Goal: Register for event/course: Sign up to attend an event or enroll in a course

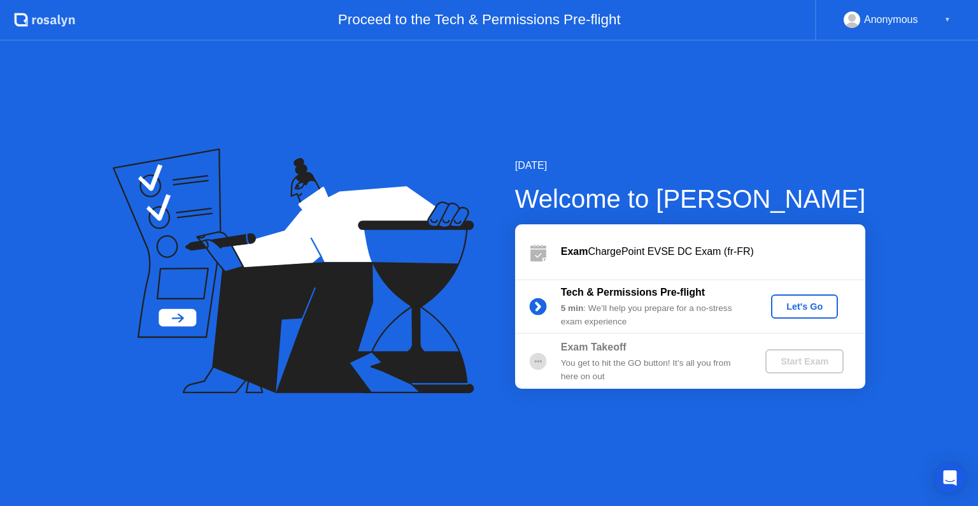
click at [798, 301] on div "Let's Go" at bounding box center [805, 306] width 57 height 10
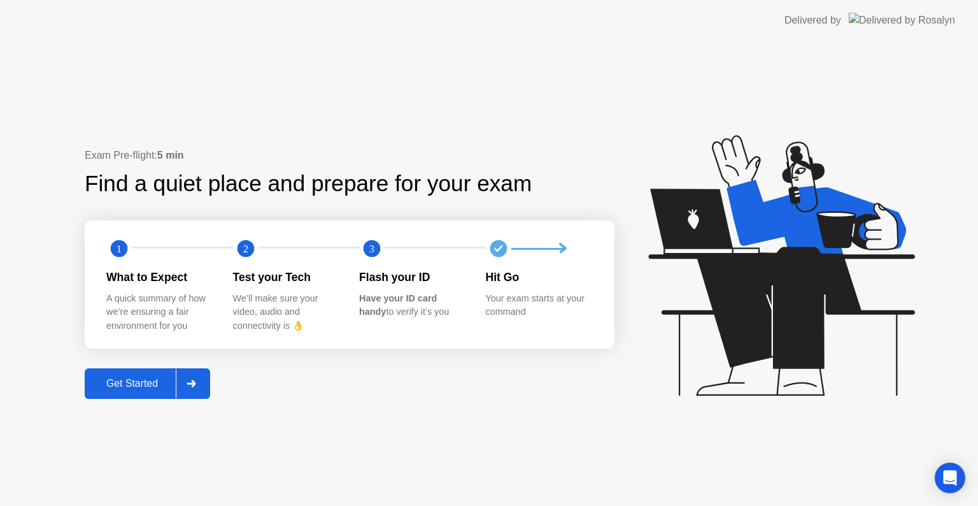
click at [158, 388] on div "Get Started" at bounding box center [132, 383] width 87 height 11
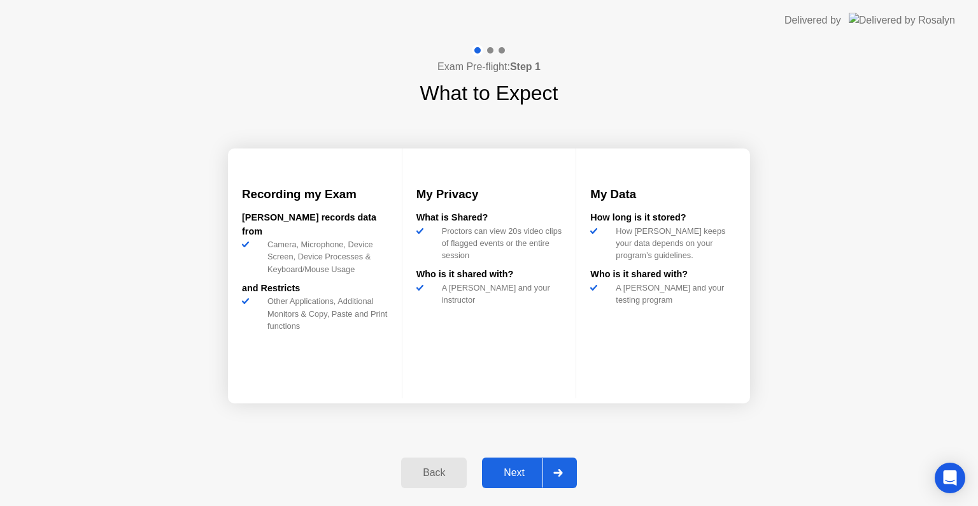
click at [571, 468] on div at bounding box center [558, 472] width 31 height 29
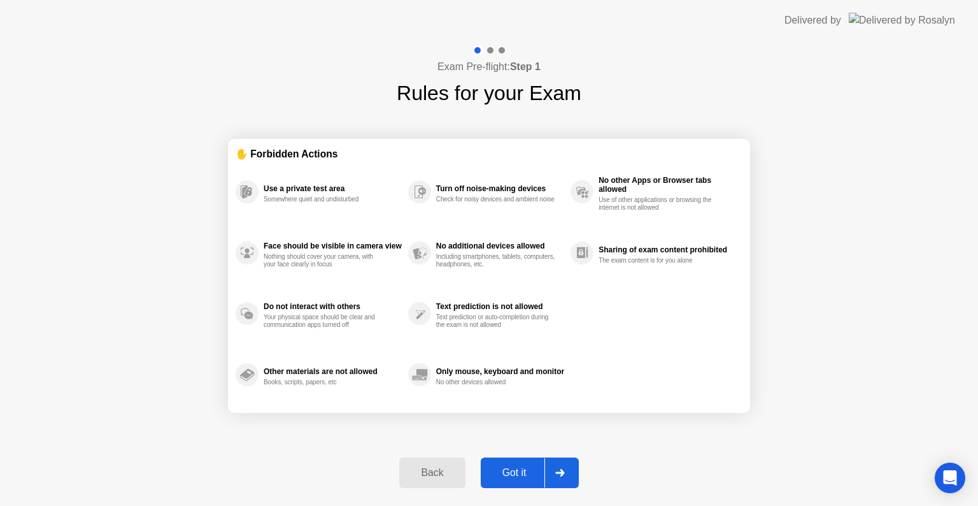
click at [558, 479] on div at bounding box center [560, 472] width 31 height 29
select select "**********"
select select "*******"
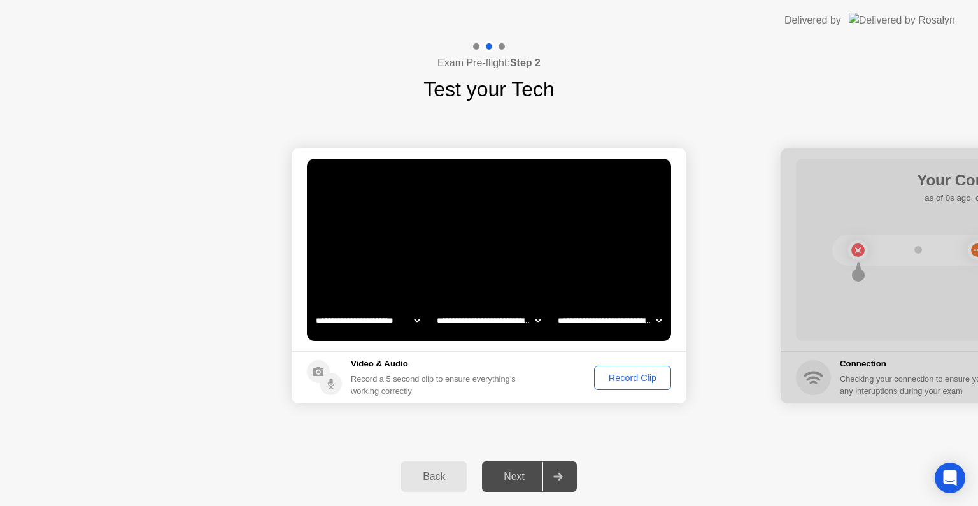
click at [551, 478] on div at bounding box center [558, 476] width 31 height 29
click at [570, 473] on div at bounding box center [558, 476] width 31 height 29
click at [632, 382] on div "Record Clip" at bounding box center [633, 378] width 68 height 10
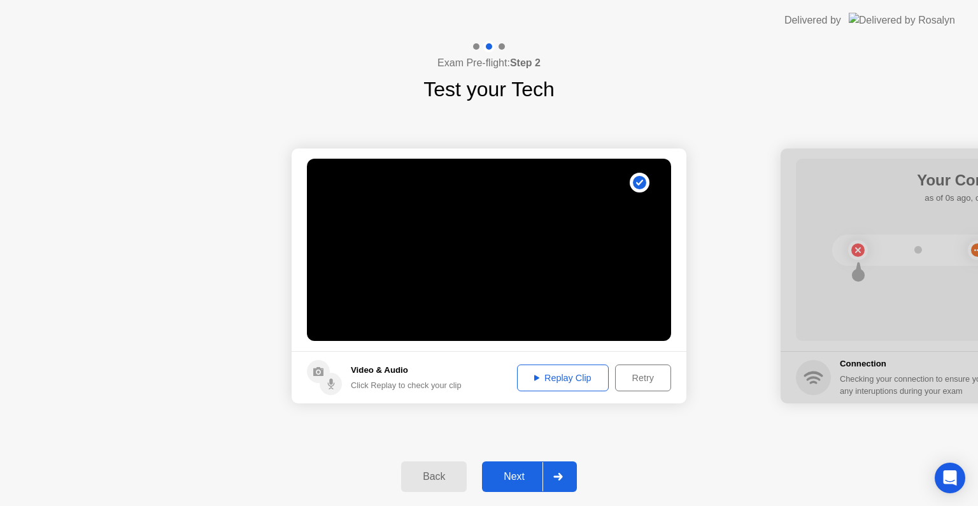
click at [524, 480] on div "Next" at bounding box center [514, 476] width 57 height 11
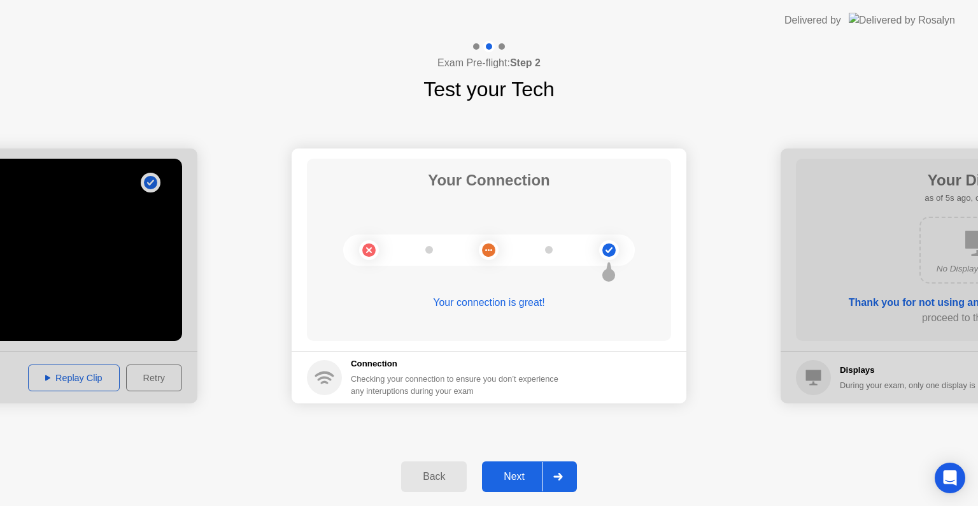
click at [559, 476] on icon at bounding box center [558, 477] width 9 height 8
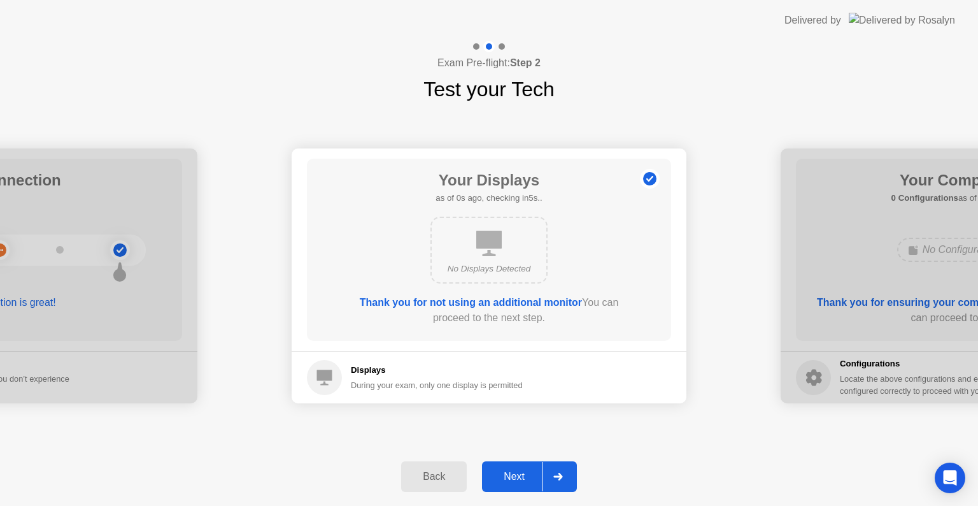
click at [561, 482] on div at bounding box center [558, 476] width 31 height 29
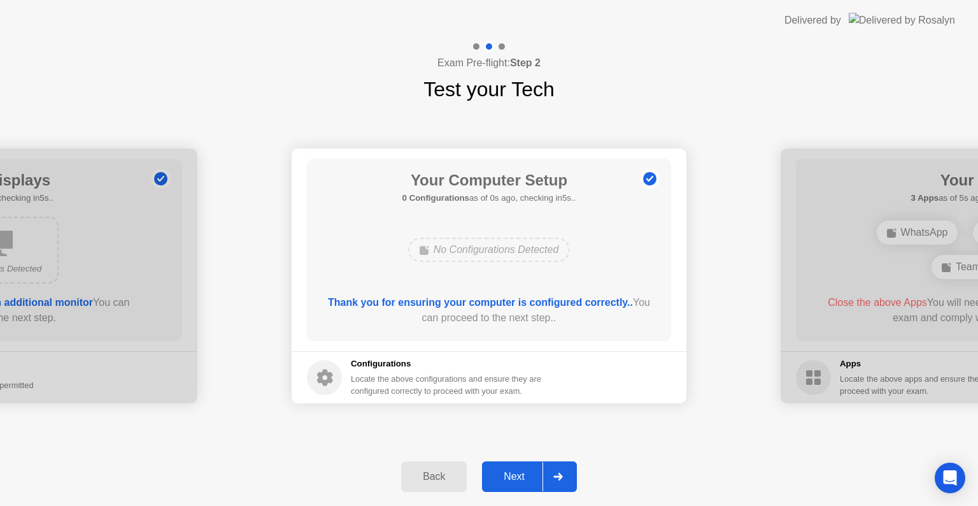
click at [561, 482] on div at bounding box center [558, 476] width 31 height 29
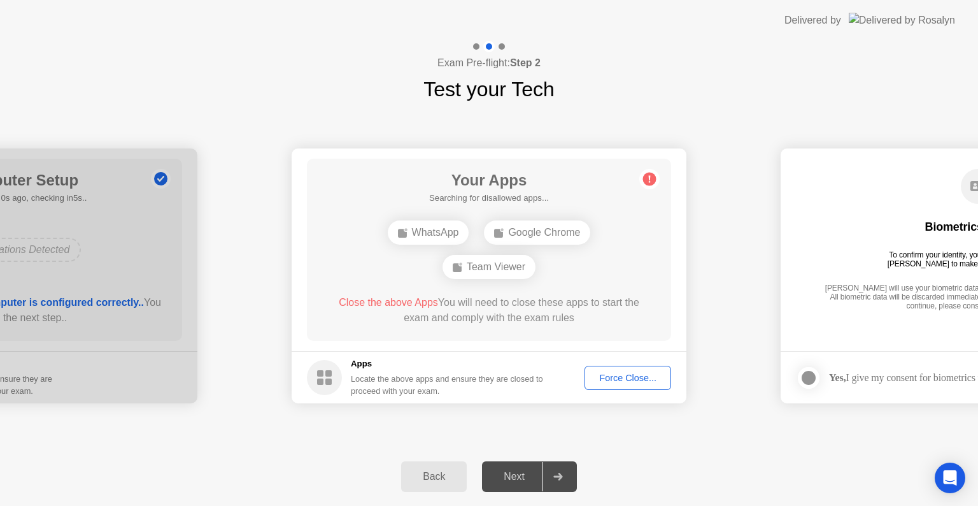
click at [627, 377] on div "Force Close..." at bounding box center [628, 378] width 78 height 10
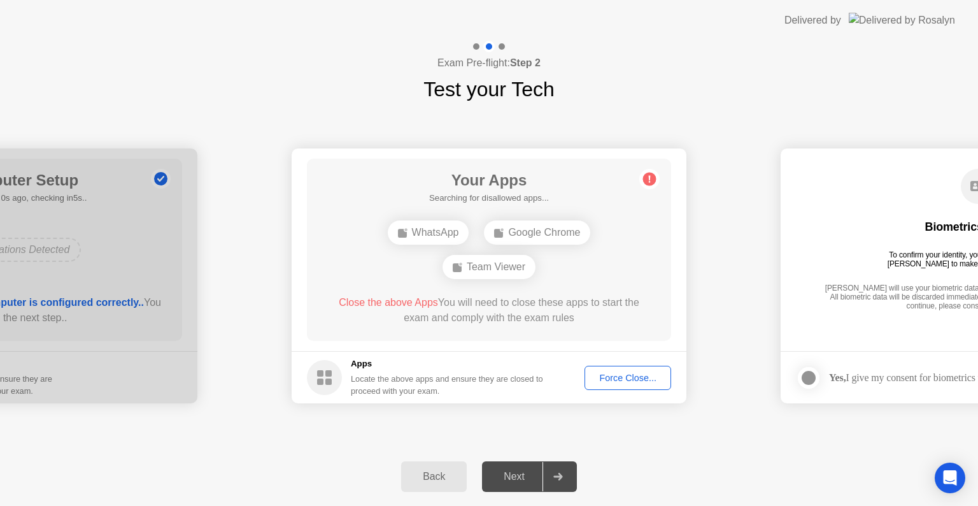
click at [638, 387] on button "Force Close..." at bounding box center [628, 378] width 87 height 24
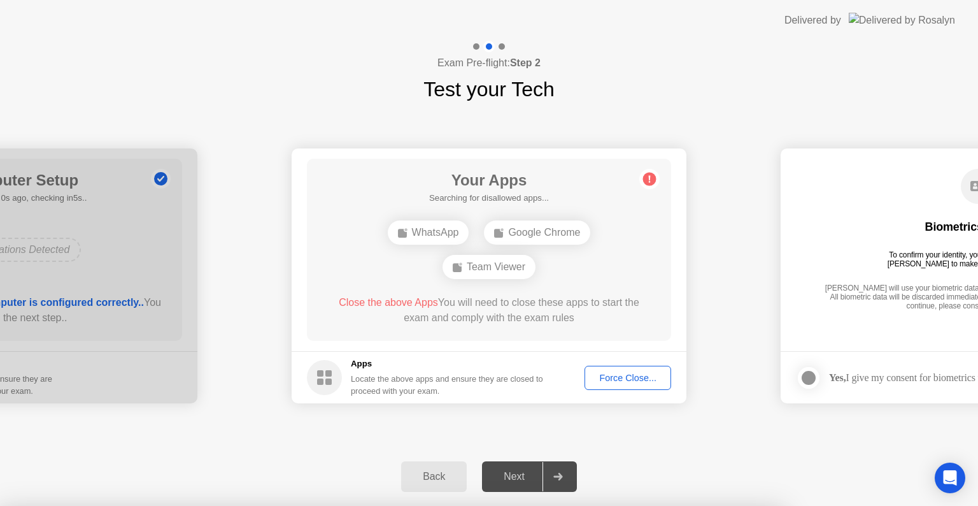
drag, startPoint x: 716, startPoint y: 129, endPoint x: 677, endPoint y: 195, distance: 76.8
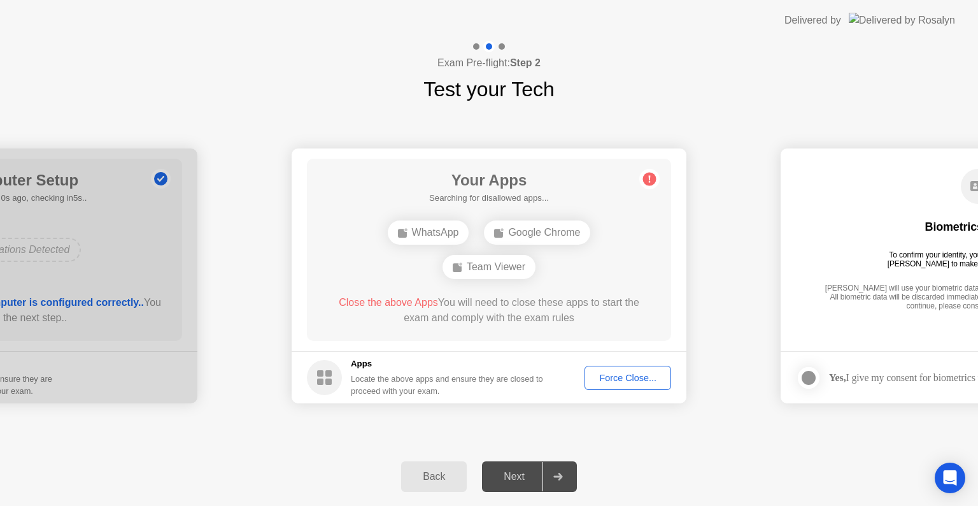
click at [625, 373] on div "Force Close..." at bounding box center [628, 378] width 78 height 10
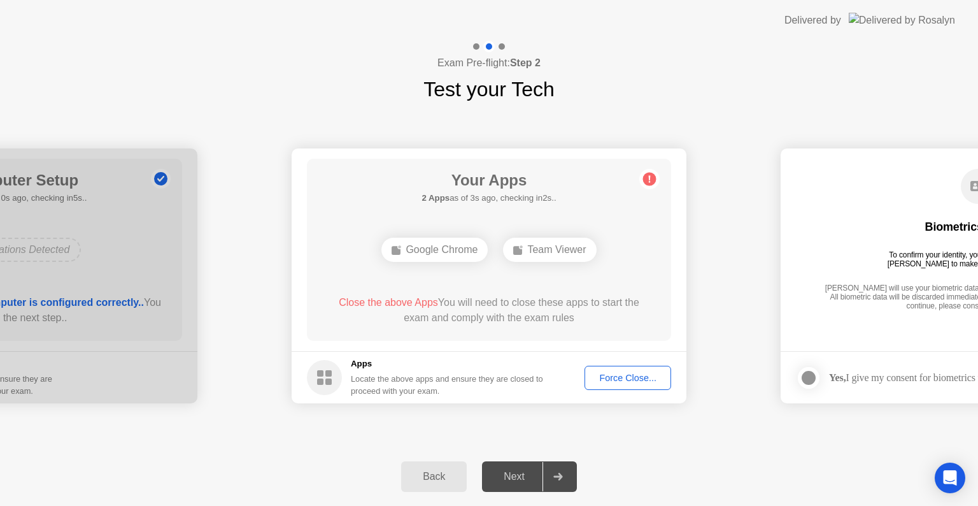
click at [627, 380] on div "Force Close..." at bounding box center [628, 378] width 78 height 10
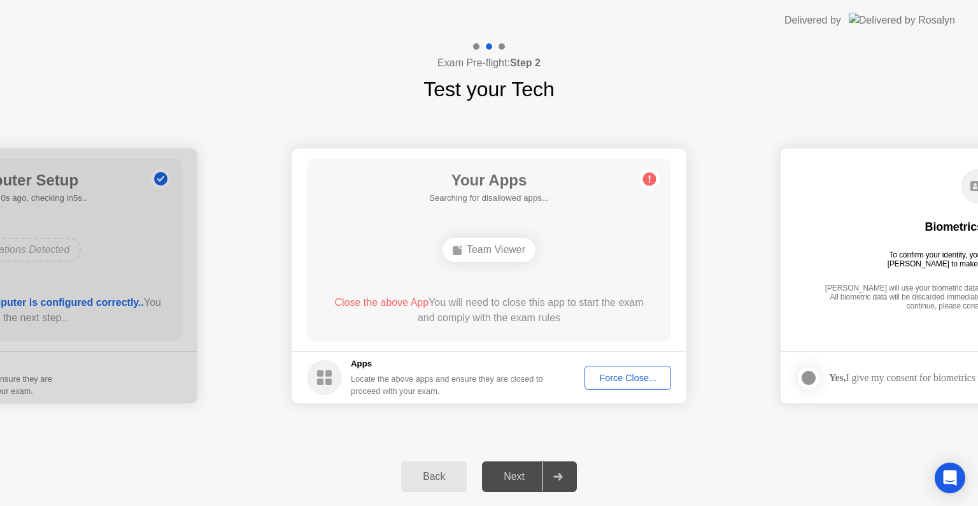
click at [619, 375] on div "Force Close..." at bounding box center [628, 378] width 78 height 10
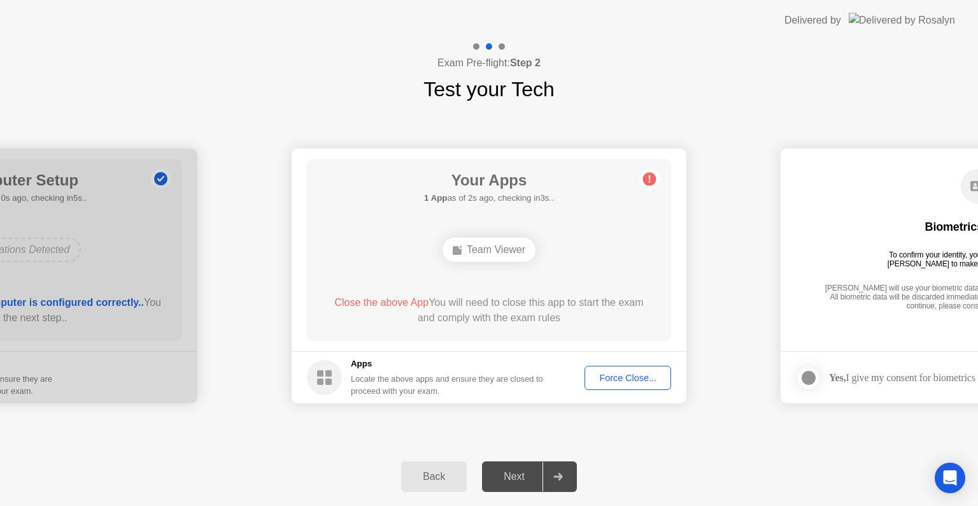
click at [629, 373] on div "Force Close..." at bounding box center [628, 378] width 78 height 10
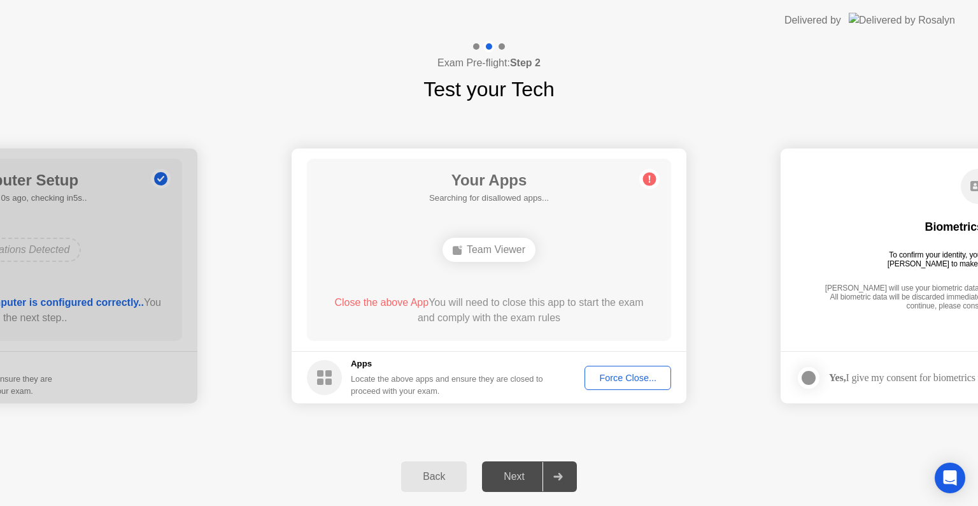
click at [482, 252] on div "Team Viewer" at bounding box center [489, 250] width 93 height 24
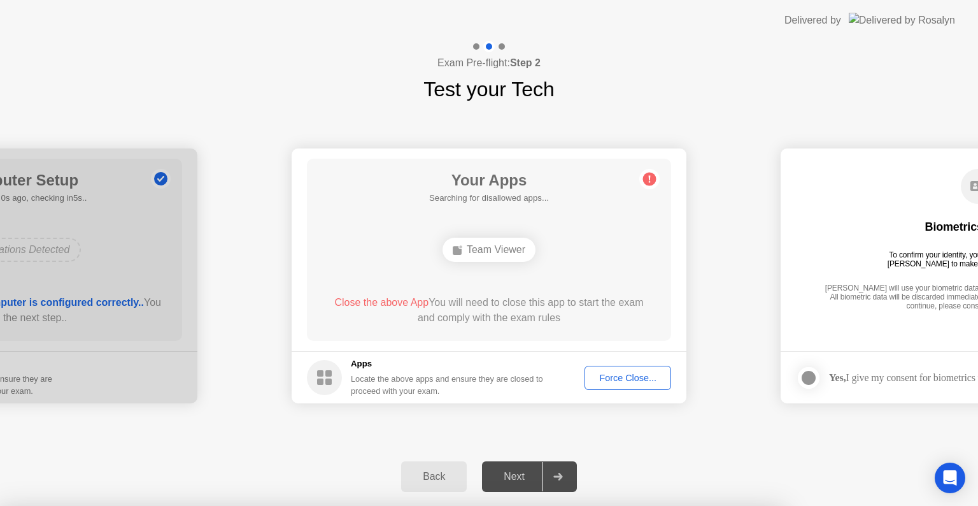
drag, startPoint x: 393, startPoint y: 233, endPoint x: 525, endPoint y: 228, distance: 132.0
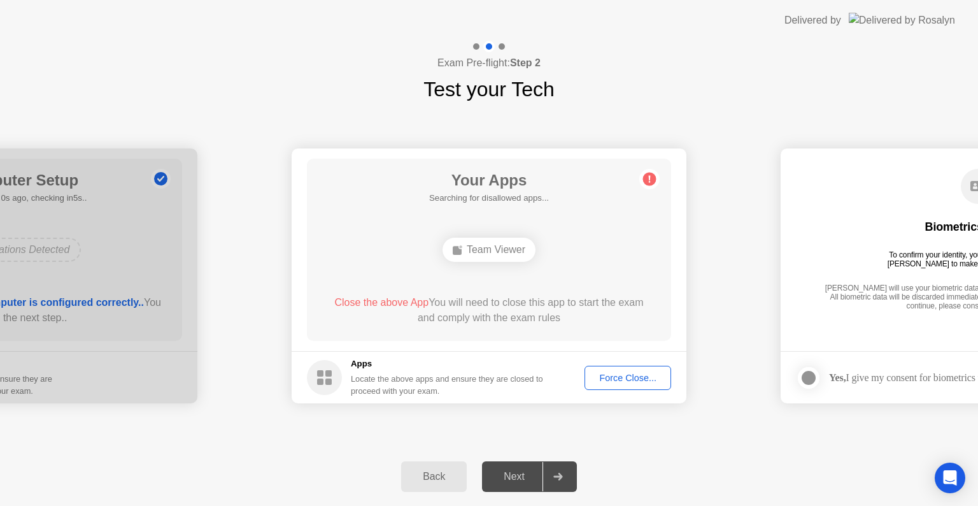
click at [629, 382] on div "Force Close..." at bounding box center [628, 378] width 78 height 10
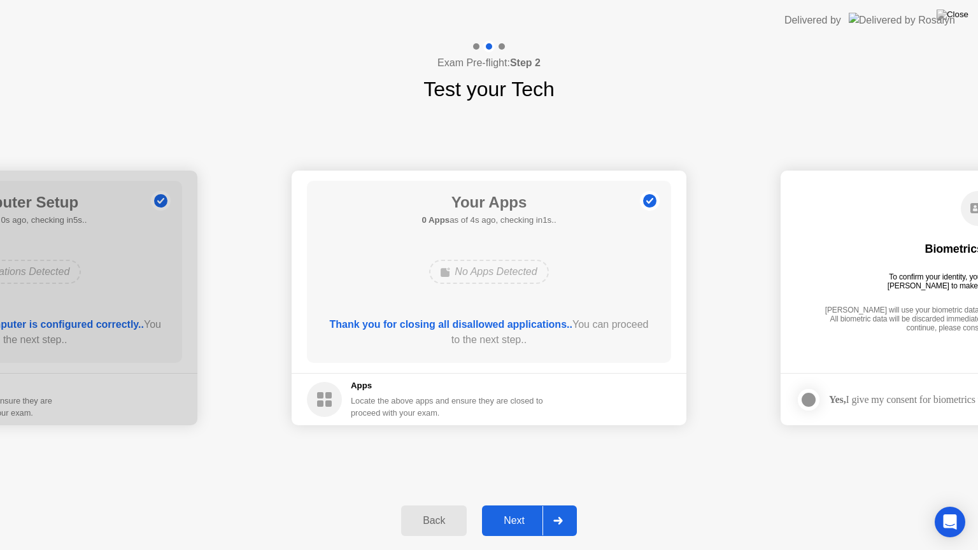
click at [515, 505] on div "Next" at bounding box center [514, 520] width 57 height 11
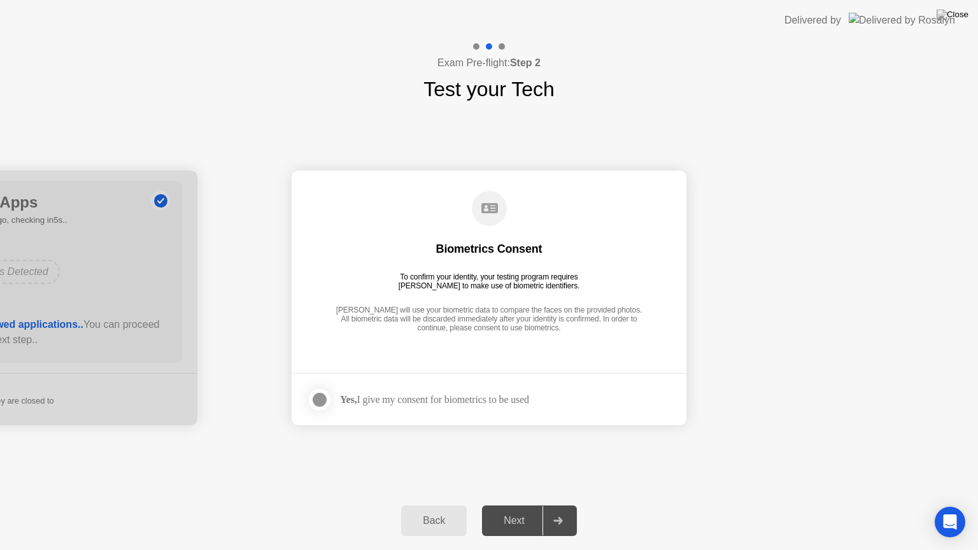
click at [321, 395] on div at bounding box center [319, 399] width 15 height 15
click at [519, 505] on div "Next" at bounding box center [514, 520] width 57 height 11
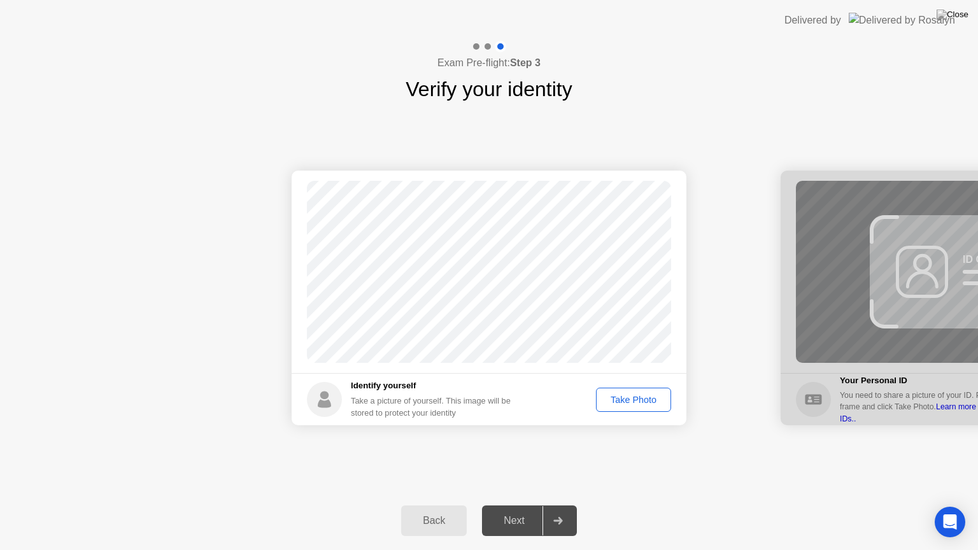
click at [631, 395] on div "Take Photo" at bounding box center [634, 400] width 66 height 10
click at [524, 505] on div "Next" at bounding box center [514, 520] width 57 height 11
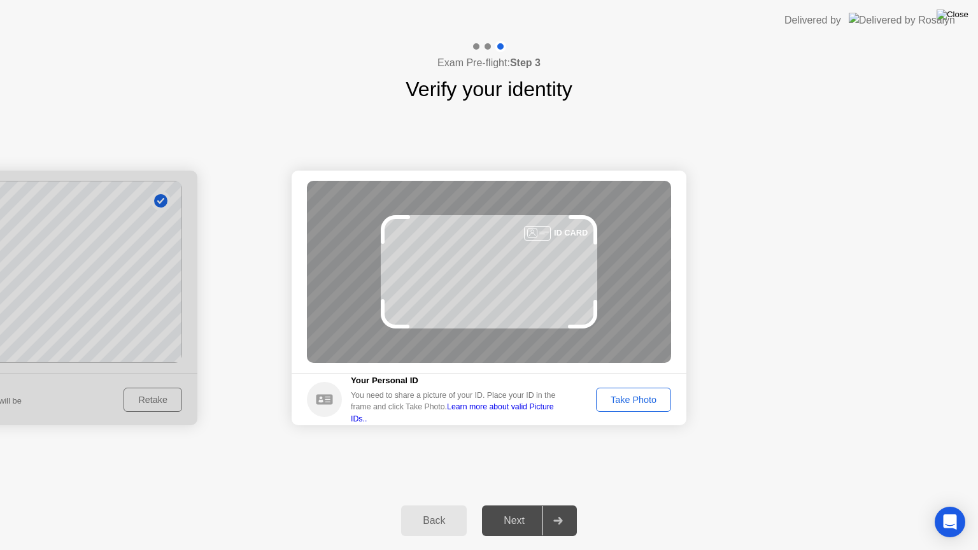
click at [962, 13] on img at bounding box center [953, 15] width 32 height 10
click at [434, 505] on div "Back" at bounding box center [434, 520] width 58 height 11
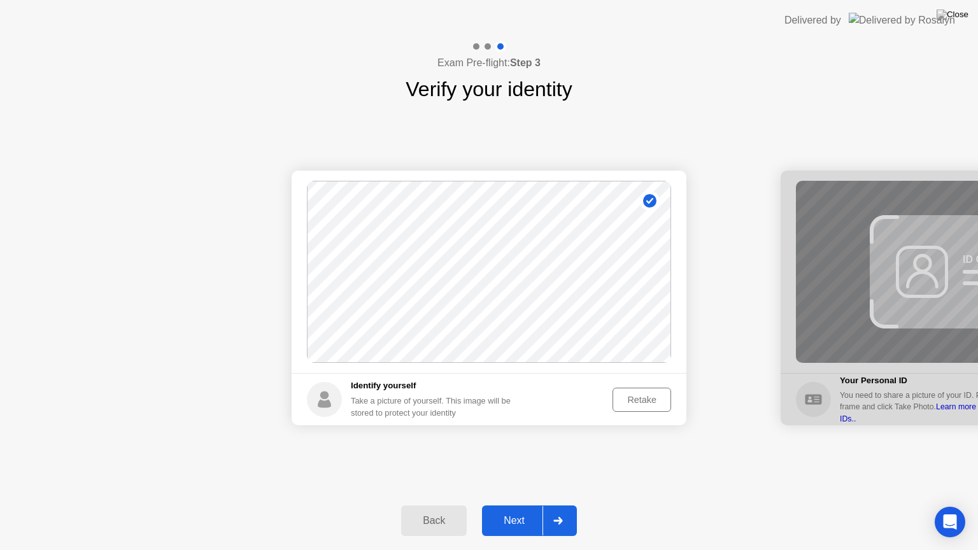
click at [655, 201] on circle at bounding box center [649, 200] width 13 height 13
click at [428, 505] on div "Back" at bounding box center [434, 520] width 58 height 11
select select "**********"
select select "*******"
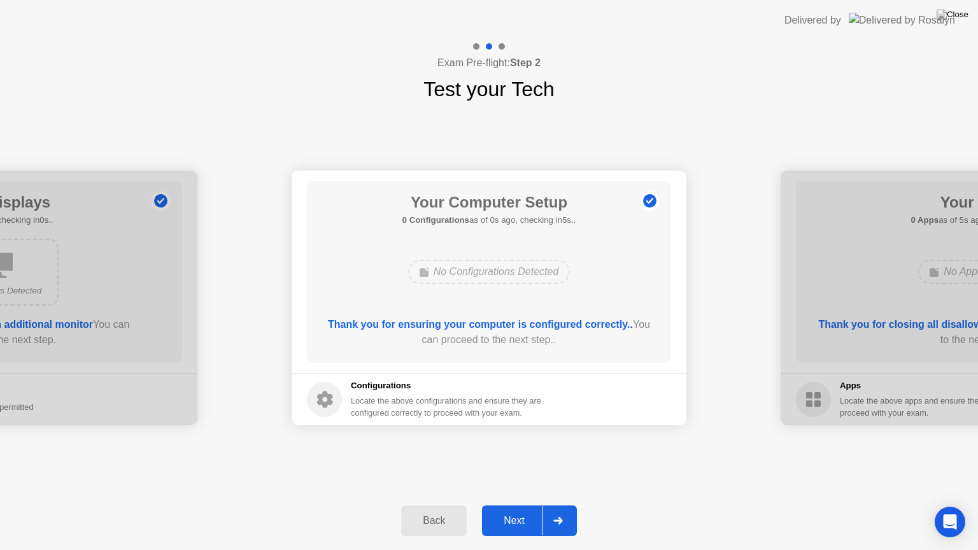
click at [571, 505] on div at bounding box center [558, 520] width 31 height 29
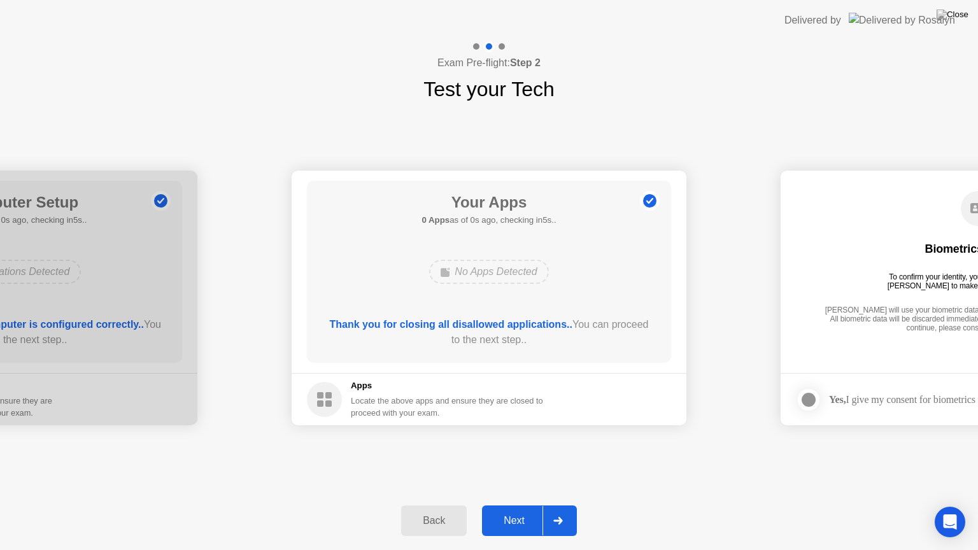
click at [563, 505] on div at bounding box center [558, 520] width 31 height 29
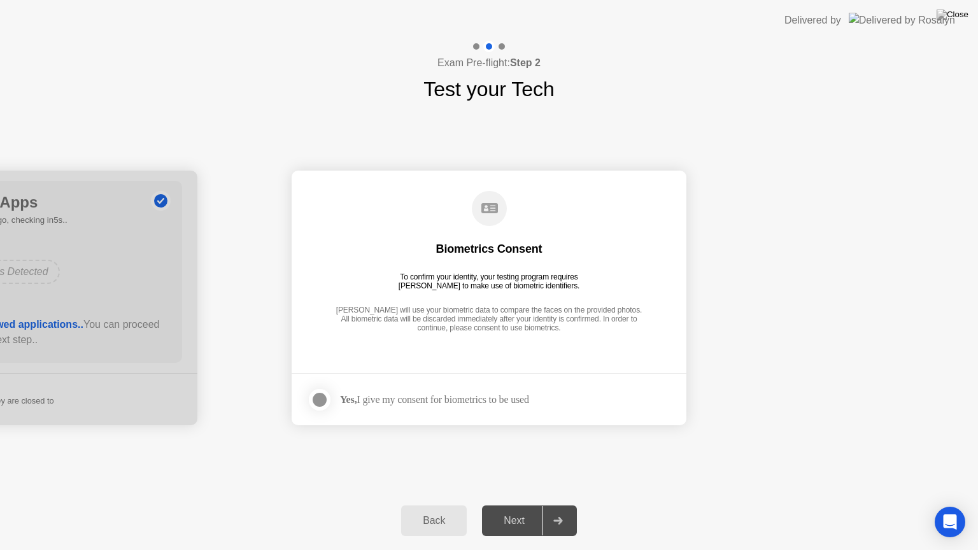
click at [316, 401] on div at bounding box center [319, 399] width 15 height 15
click at [552, 505] on div at bounding box center [558, 520] width 31 height 29
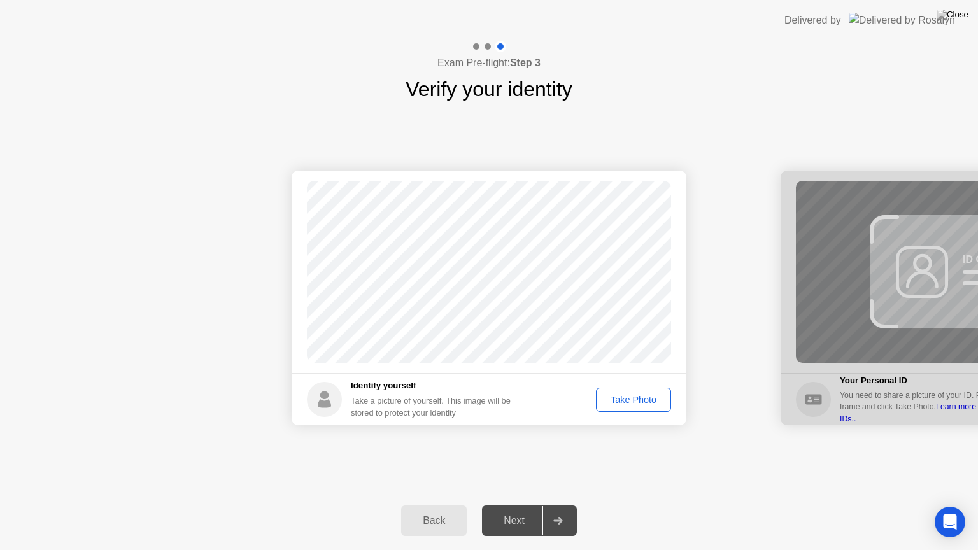
click at [615, 403] on div "Take Photo" at bounding box center [634, 400] width 66 height 10
click at [514, 505] on button "Next" at bounding box center [529, 521] width 95 height 31
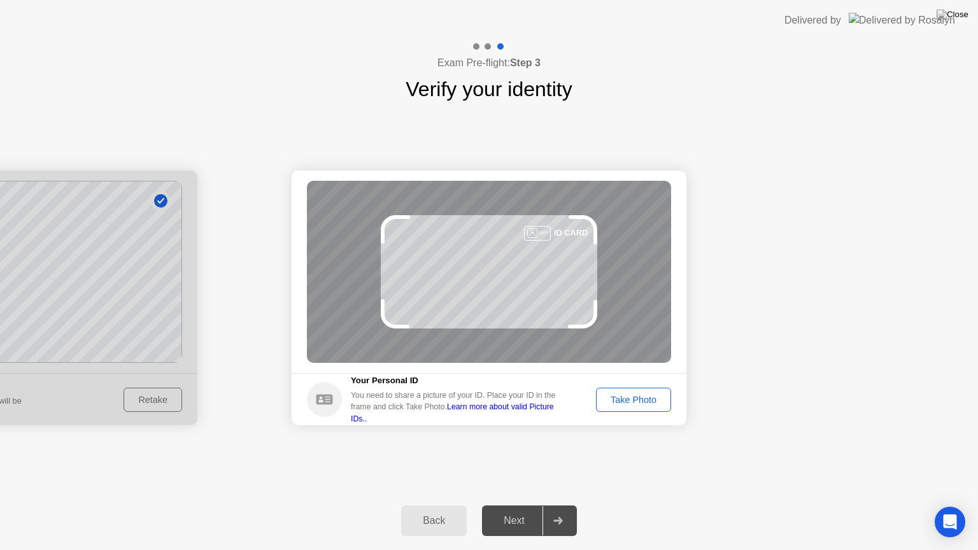
click at [634, 408] on button "Take Photo" at bounding box center [633, 400] width 75 height 24
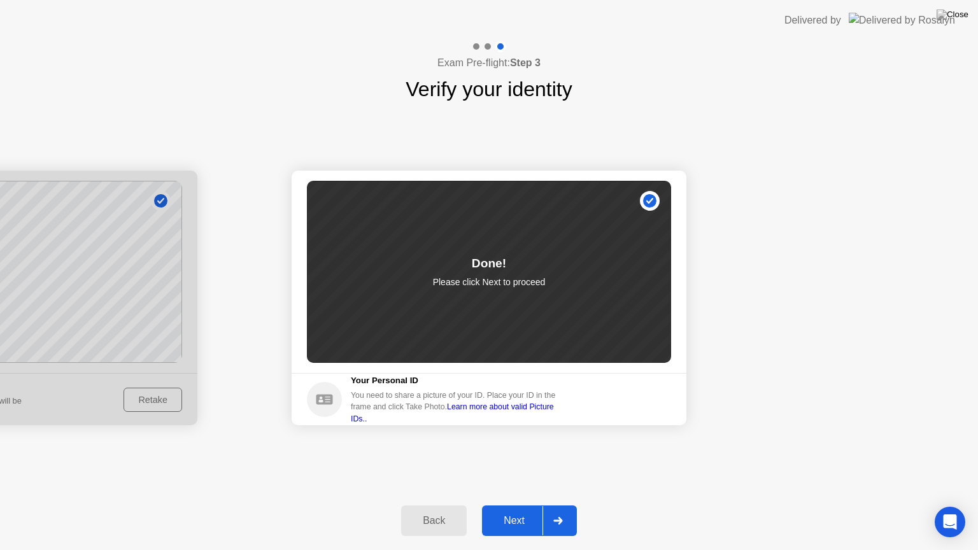
click at [562, 505] on icon at bounding box center [558, 521] width 9 height 8
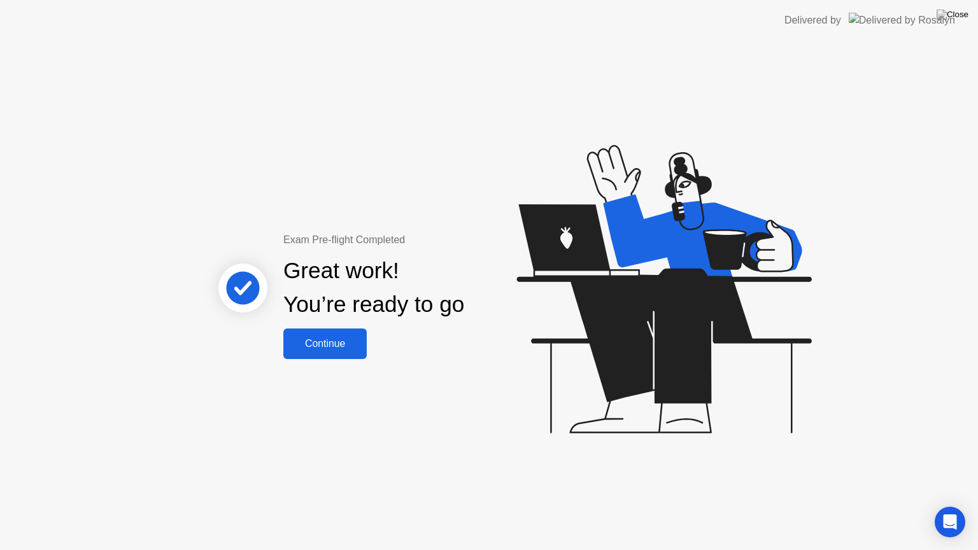
click at [345, 357] on button "Continue" at bounding box center [324, 344] width 83 height 31
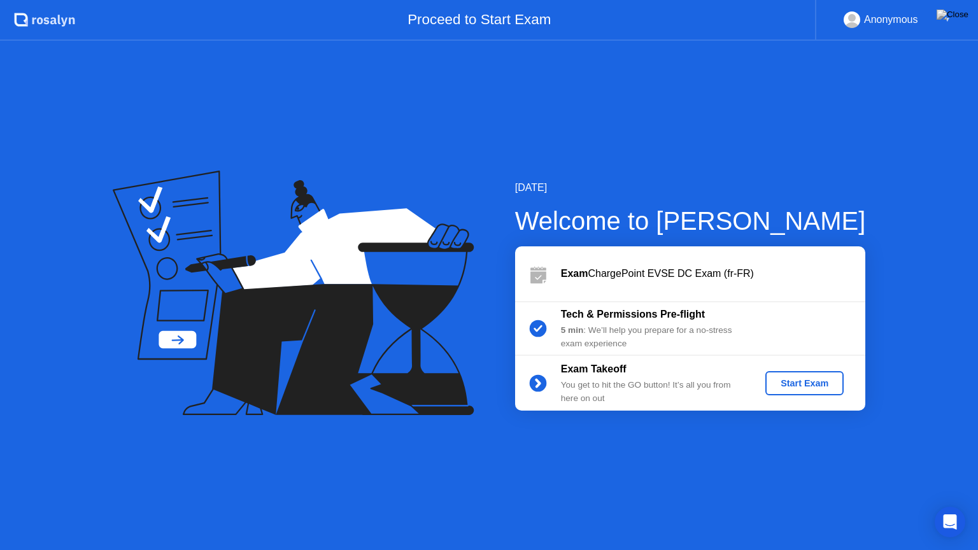
click at [805, 380] on div "Start Exam" at bounding box center [805, 383] width 68 height 10
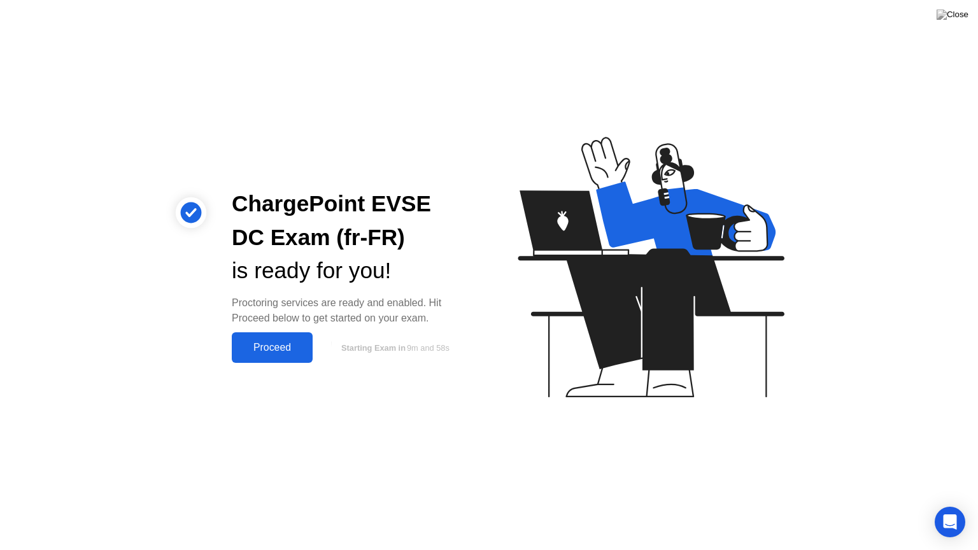
click at [278, 350] on div "Proceed" at bounding box center [272, 347] width 73 height 11
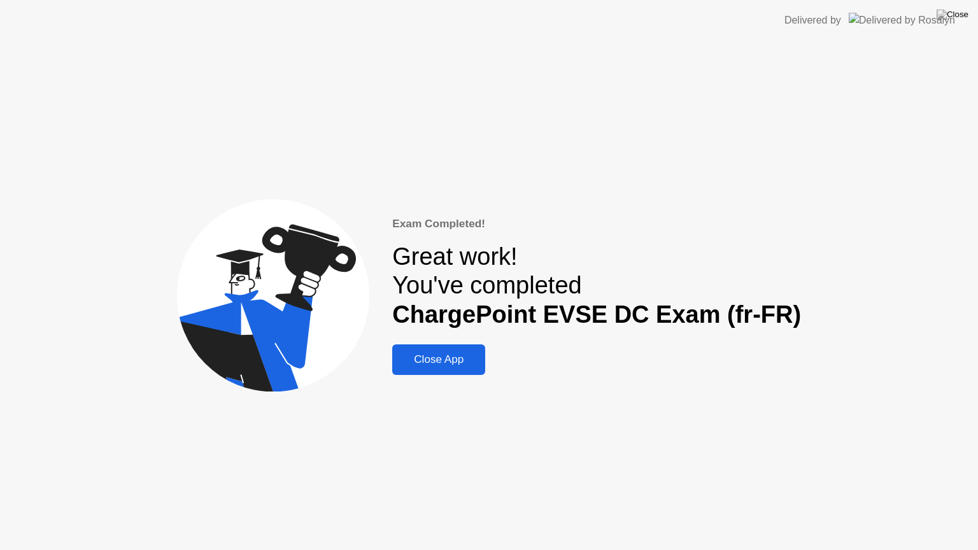
click at [456, 364] on div "Close App" at bounding box center [438, 360] width 85 height 13
